Goal: Transaction & Acquisition: Purchase product/service

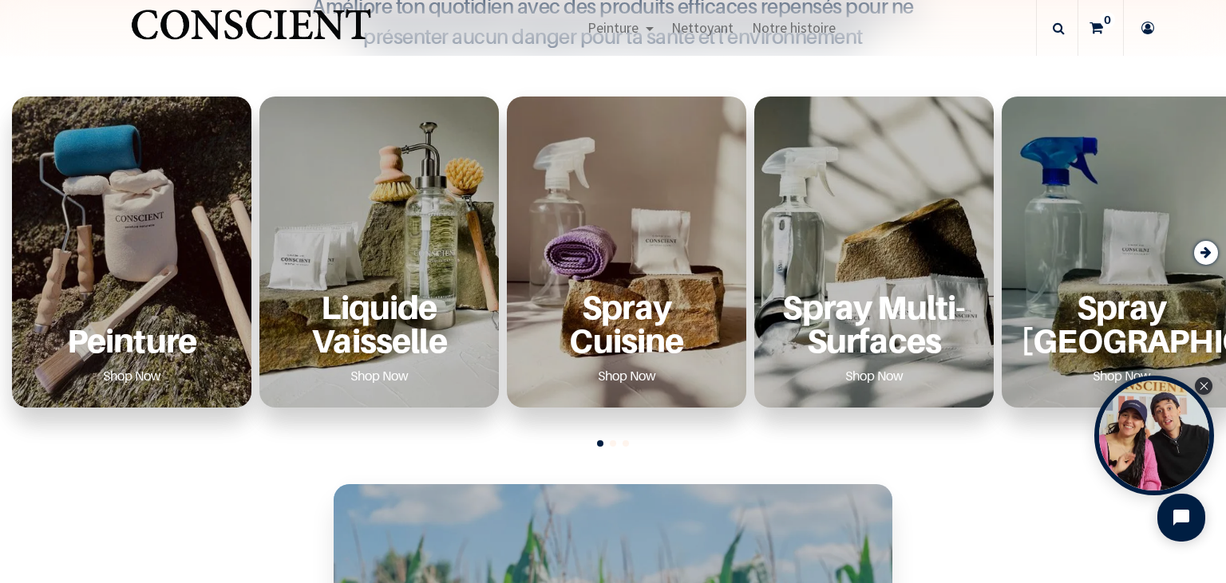
scroll to position [551, 0]
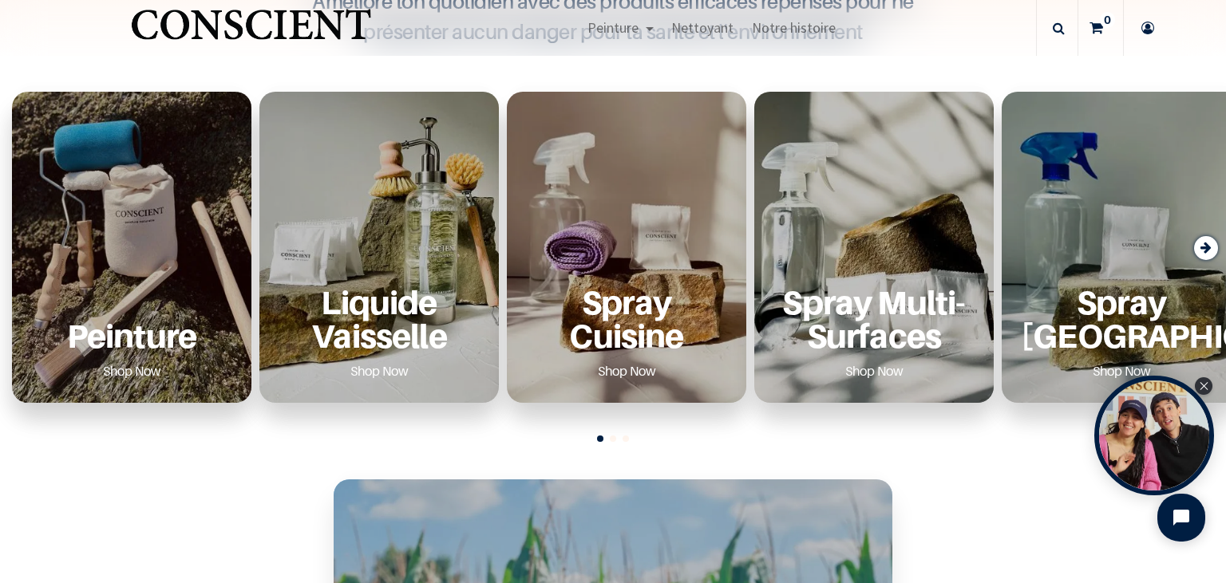
click at [129, 365] on link "Shop Now" at bounding box center [132, 371] width 97 height 26
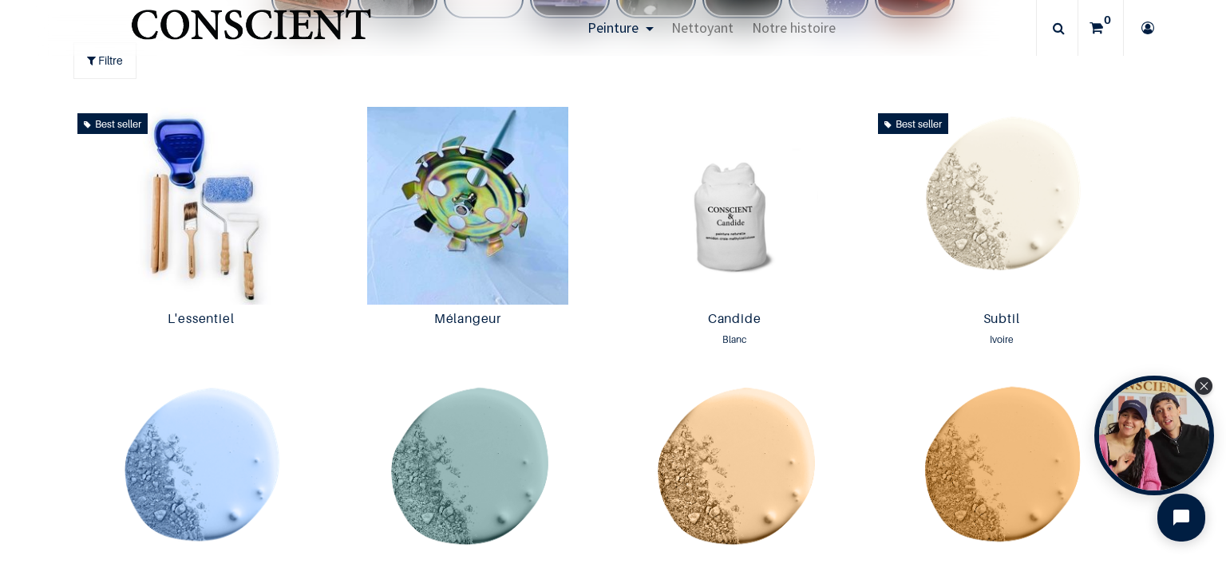
scroll to position [827, 0]
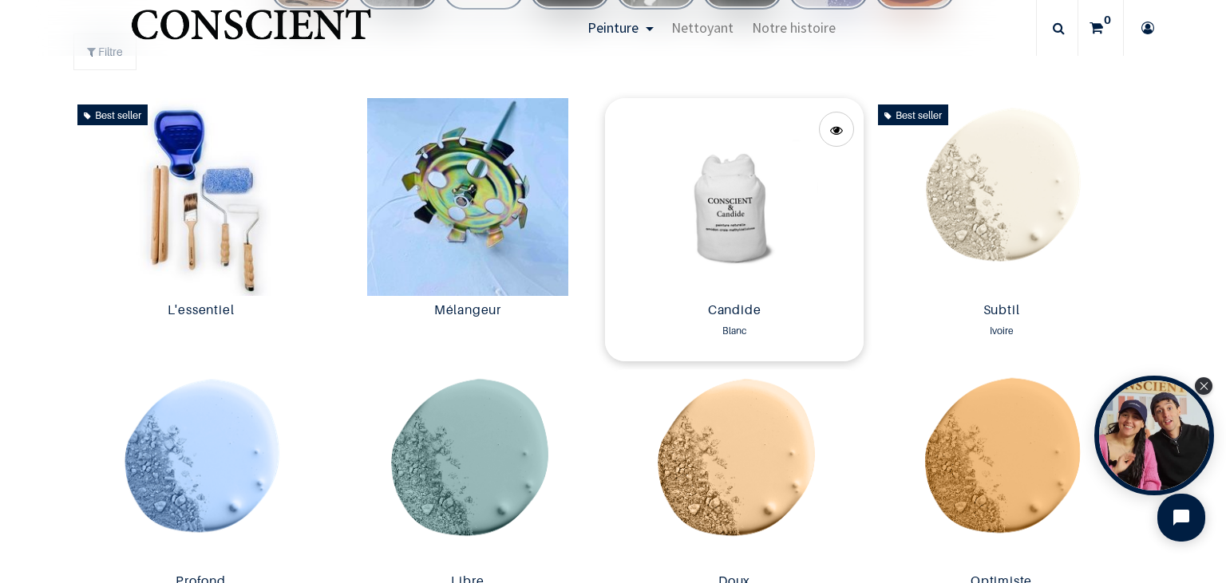
click at [755, 197] on img at bounding box center [734, 197] width 259 height 198
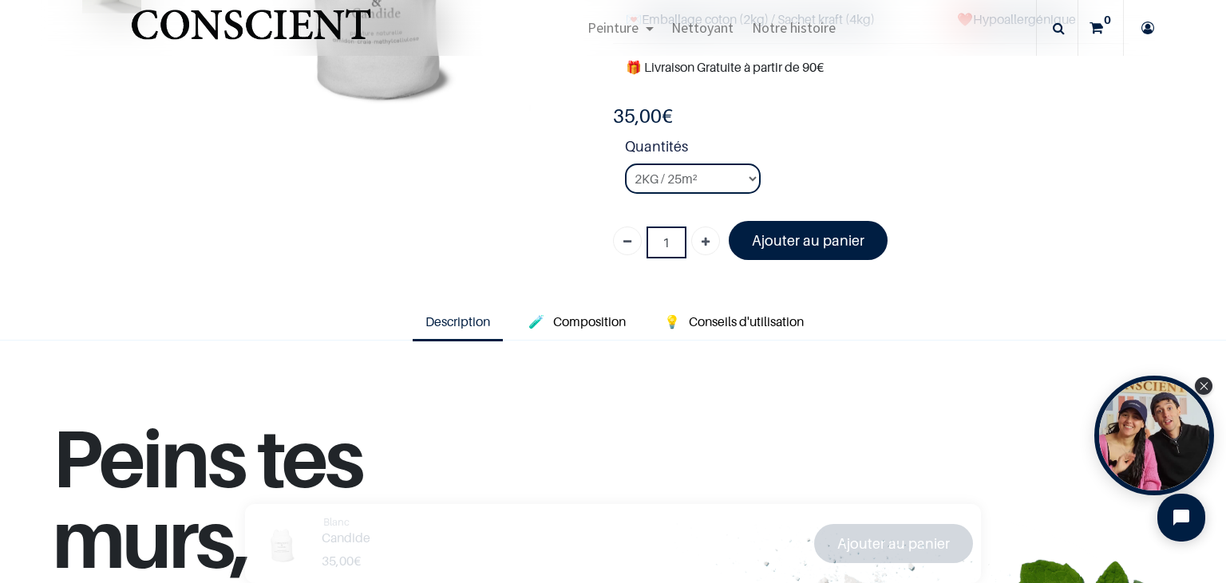
scroll to position [275, 0]
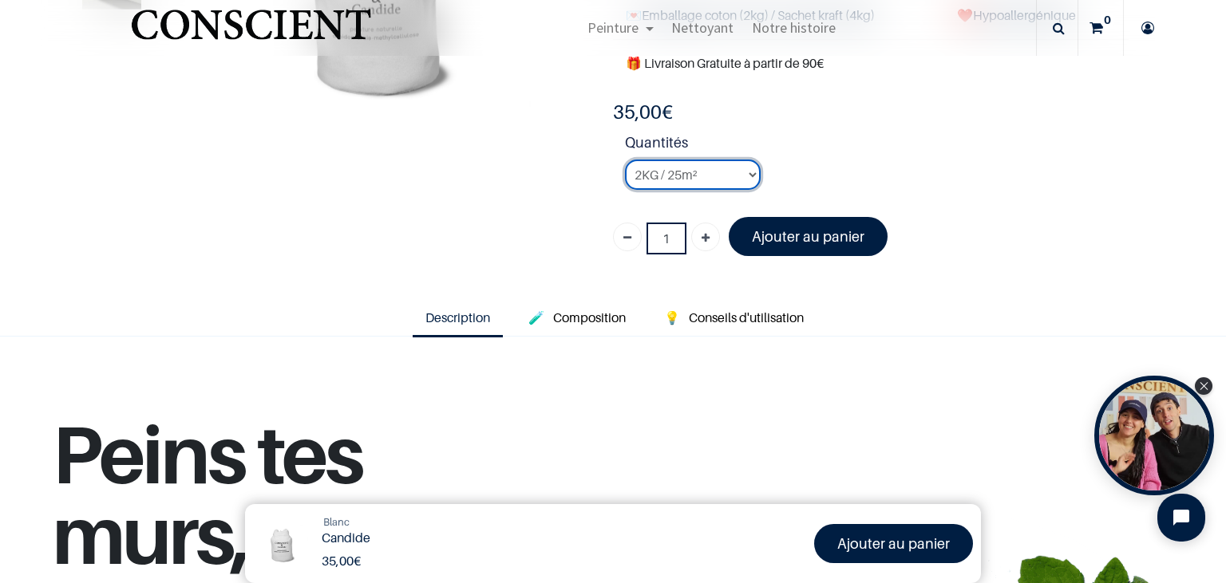
click at [625, 160] on select "2KG / 25m² 4KG / 50m² 8KG / 100m² Testeur" at bounding box center [693, 175] width 136 height 30
select select "50"
click option "Testeur" at bounding box center [0, 0] width 0 height 0
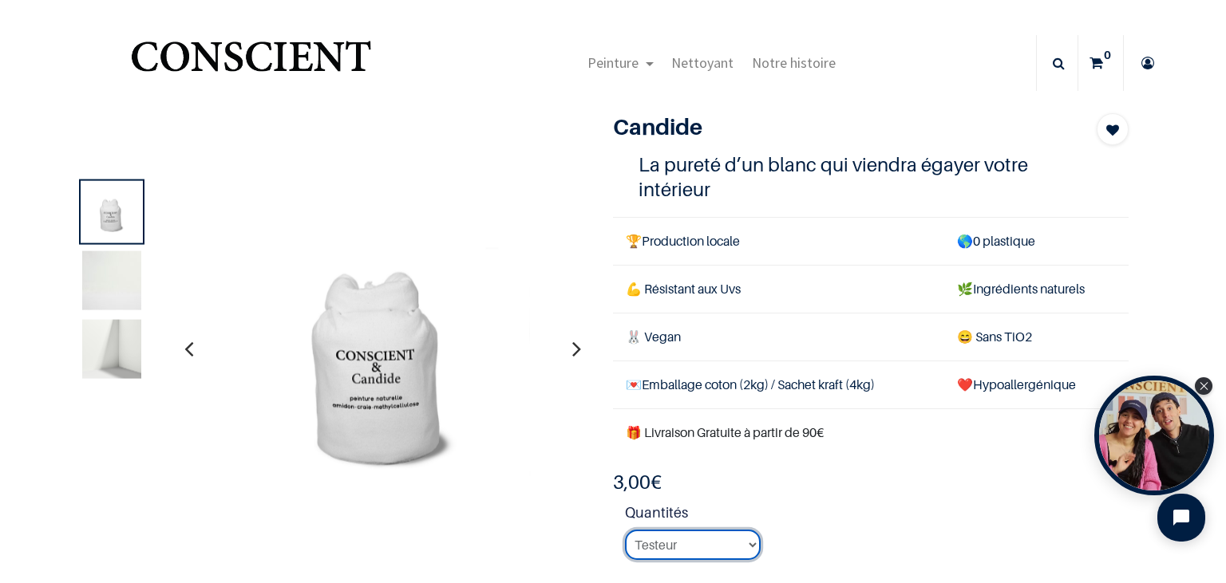
scroll to position [275, 0]
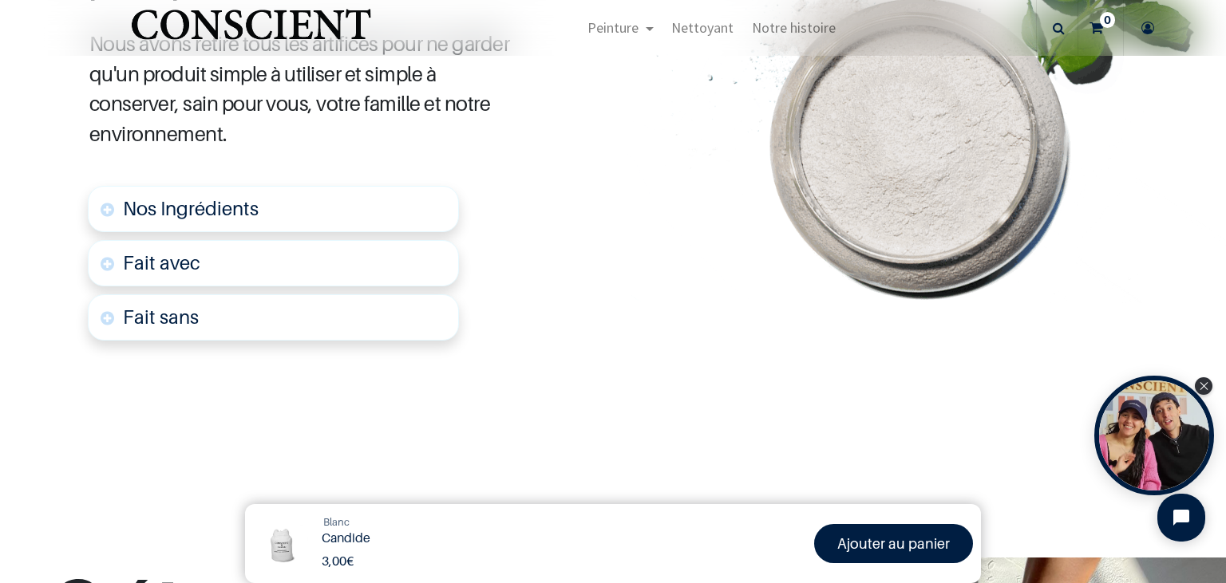
scroll to position [865, 0]
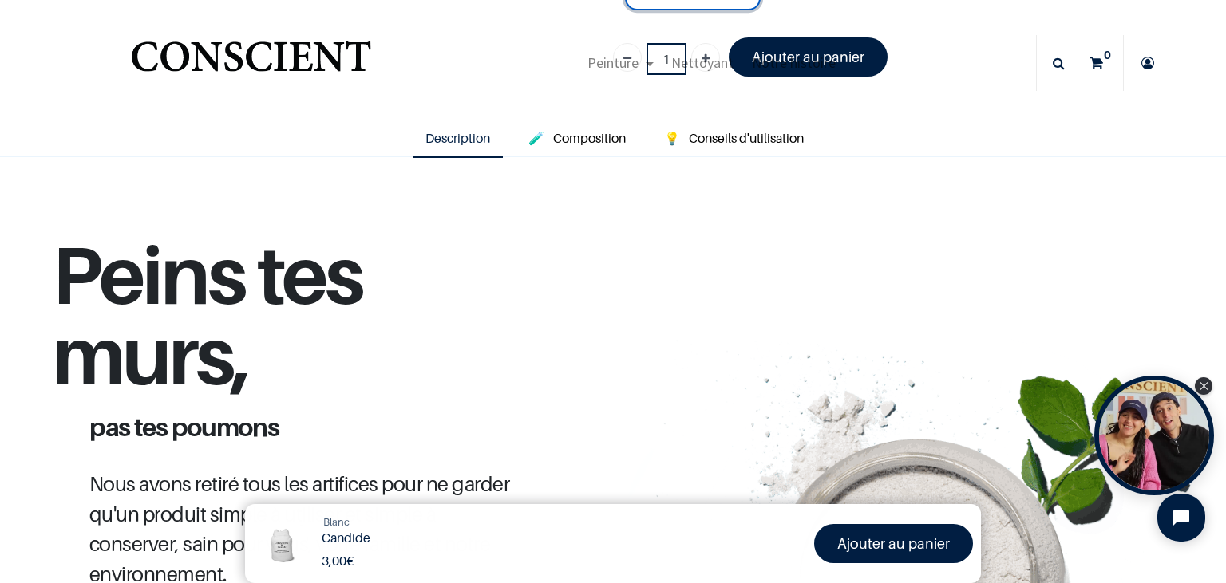
scroll to position [221, 0]
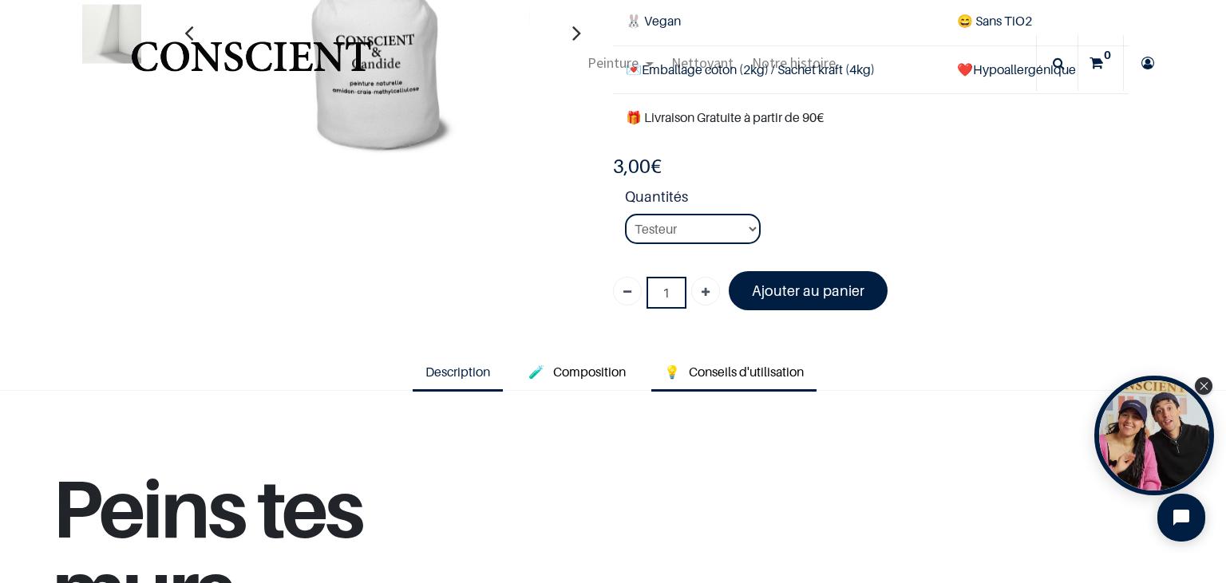
click at [726, 364] on span "Conseils d'utilisation" at bounding box center [746, 372] width 115 height 16
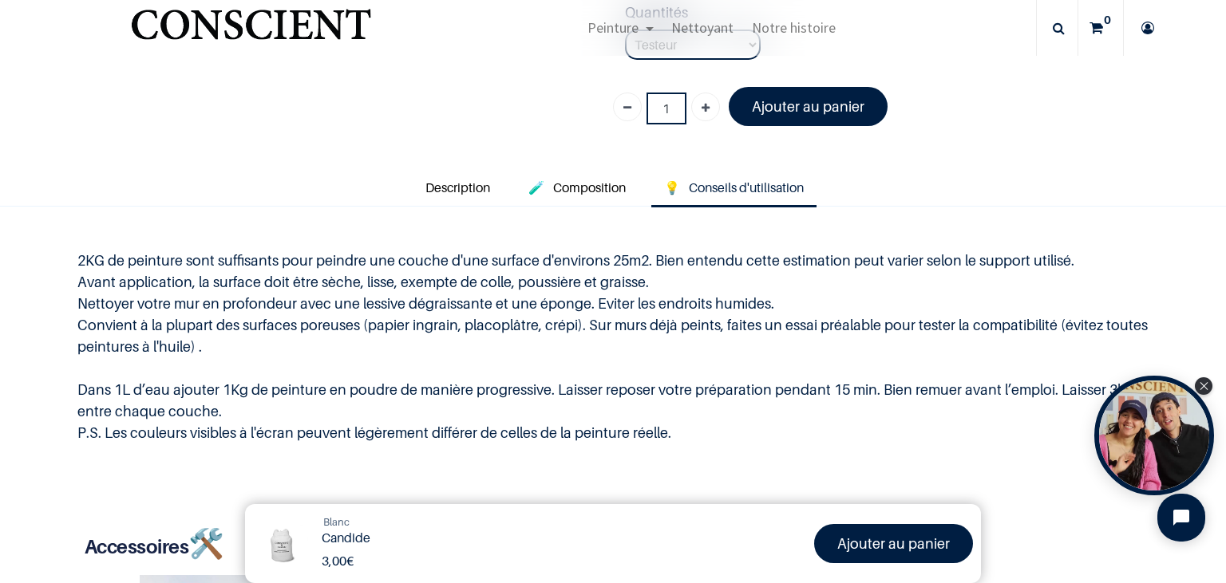
scroll to position [497, 0]
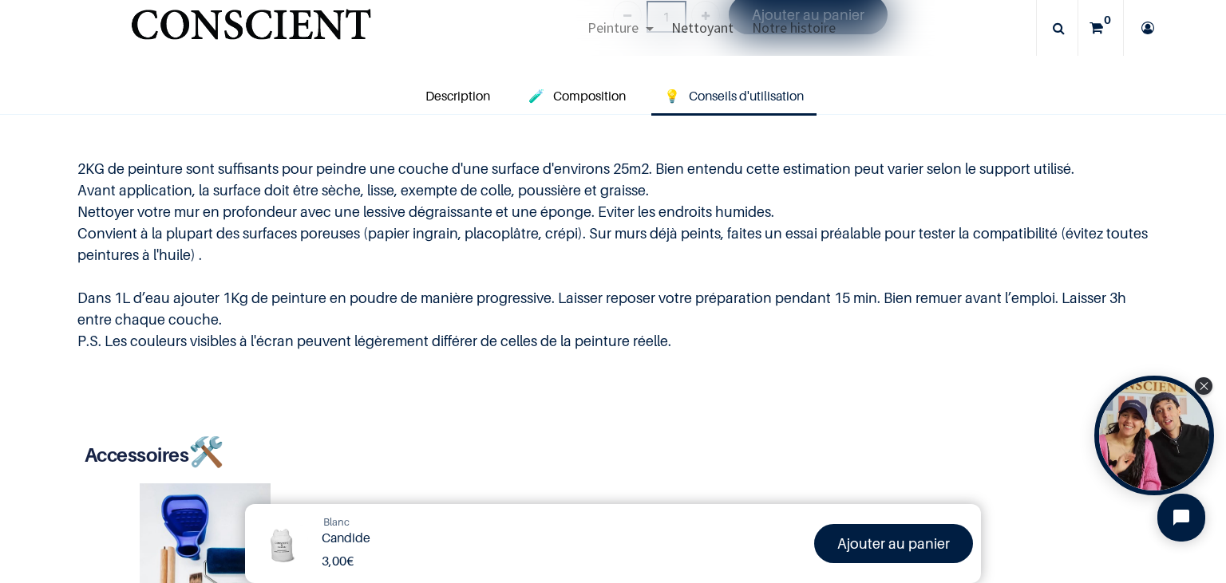
click at [701, 30] on span "Nettoyant" at bounding box center [702, 27] width 62 height 18
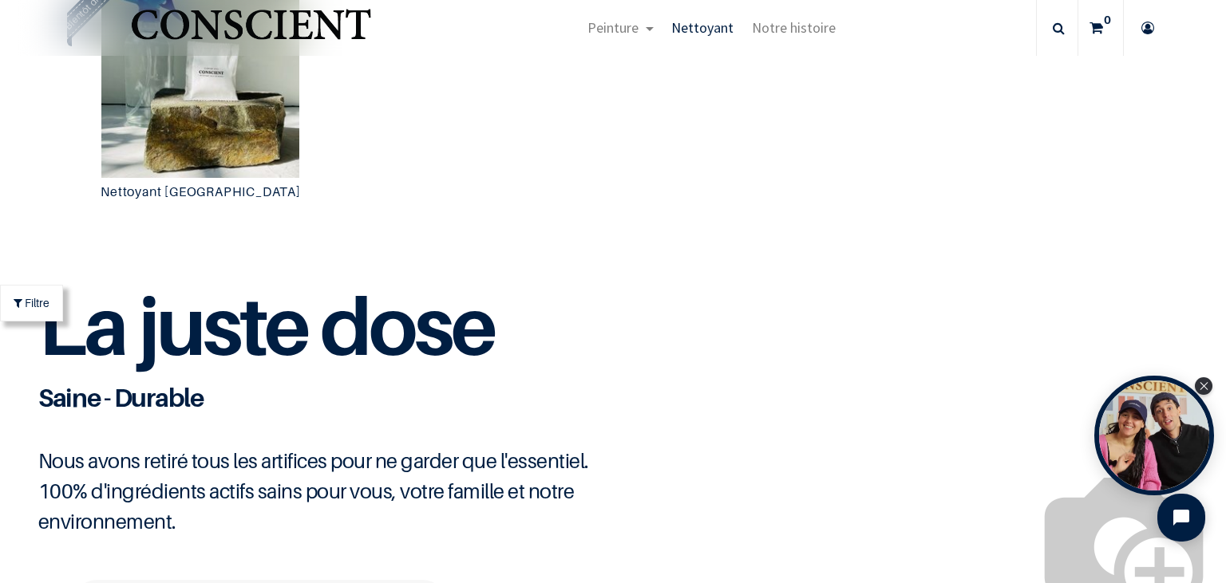
scroll to position [1747, 0]
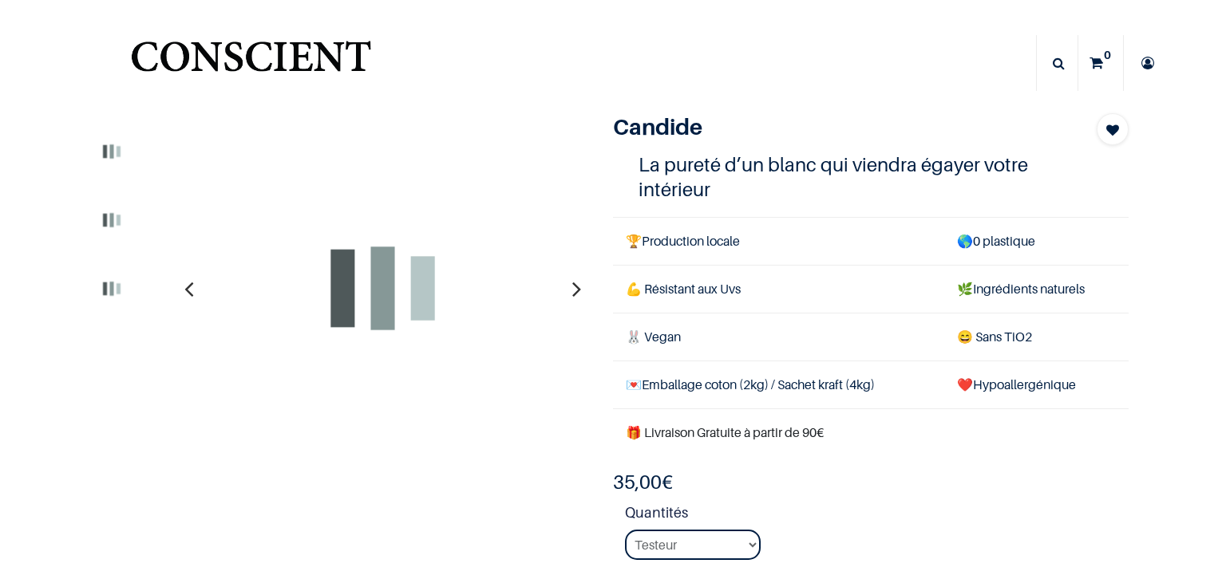
select select "50"
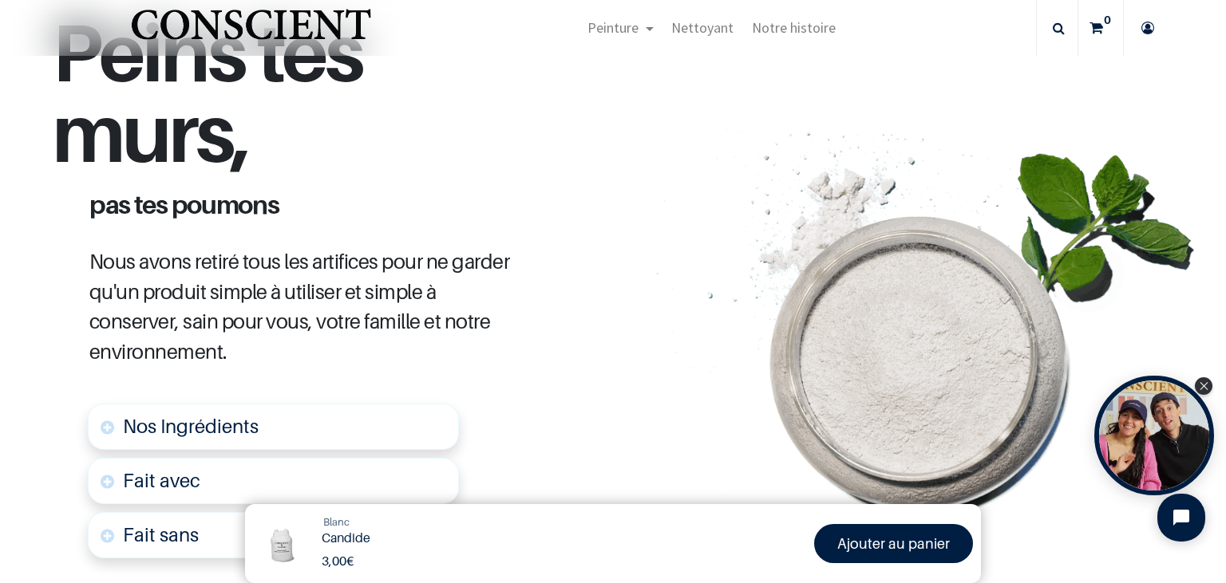
scroll to position [681, 0]
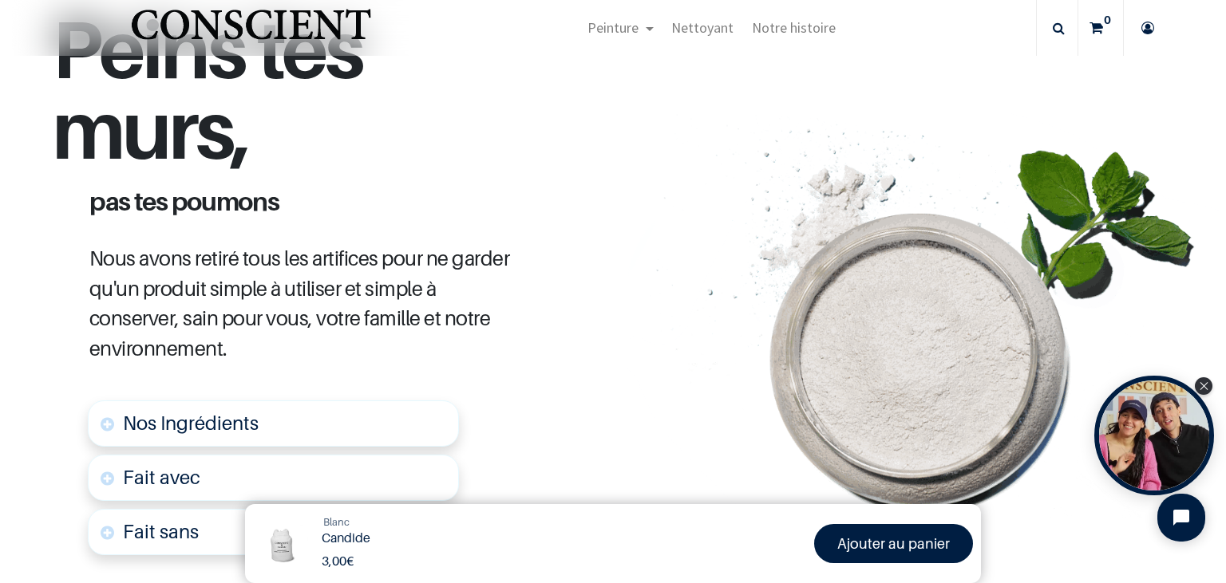
click at [659, 540] on div "Candide" at bounding box center [493, 538] width 360 height 15
